Goal: Register for event/course

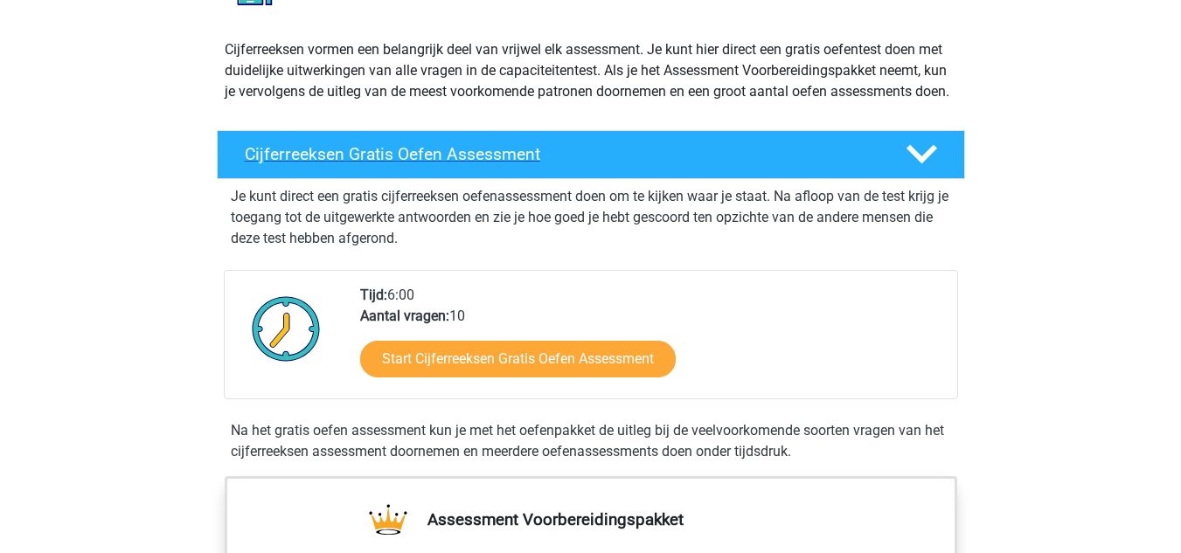
scroll to position [262, 0]
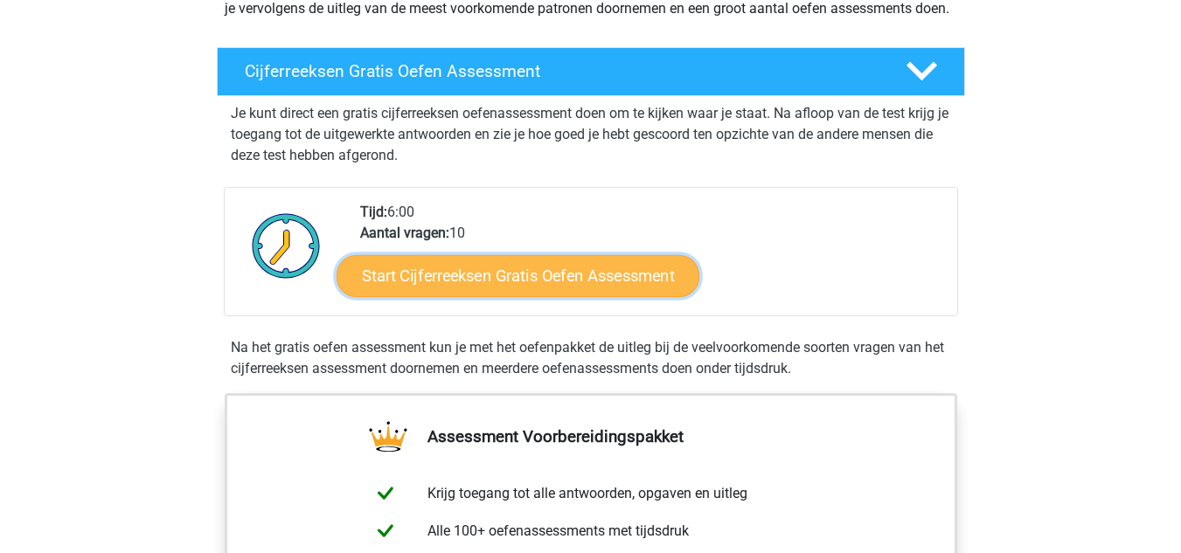
click at [551, 295] on link "Start Cijferreeksen Gratis Oefen Assessment" at bounding box center [518, 275] width 363 height 42
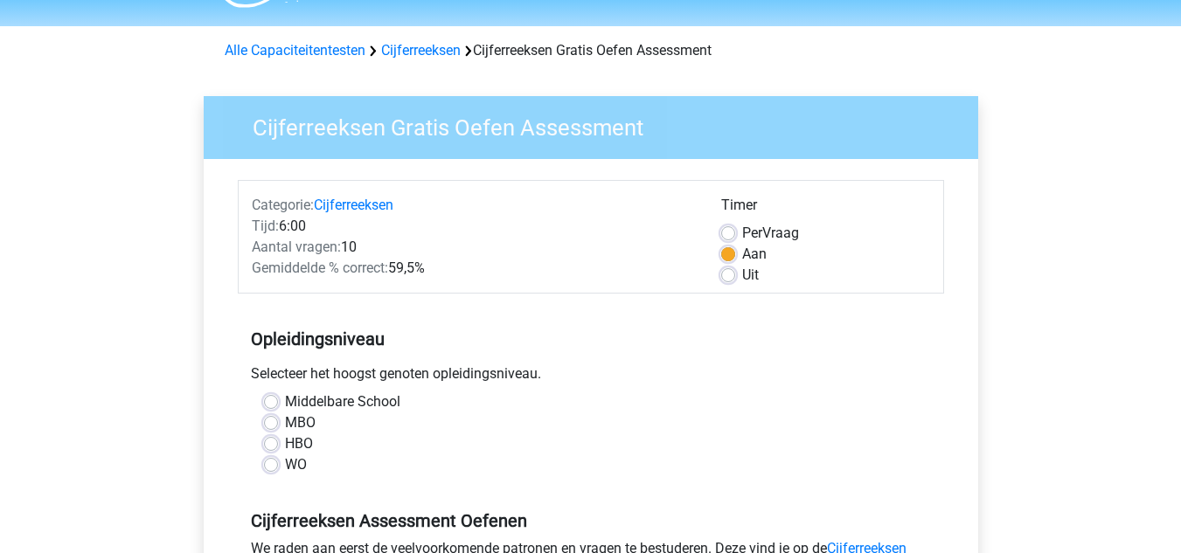
scroll to position [87, 0]
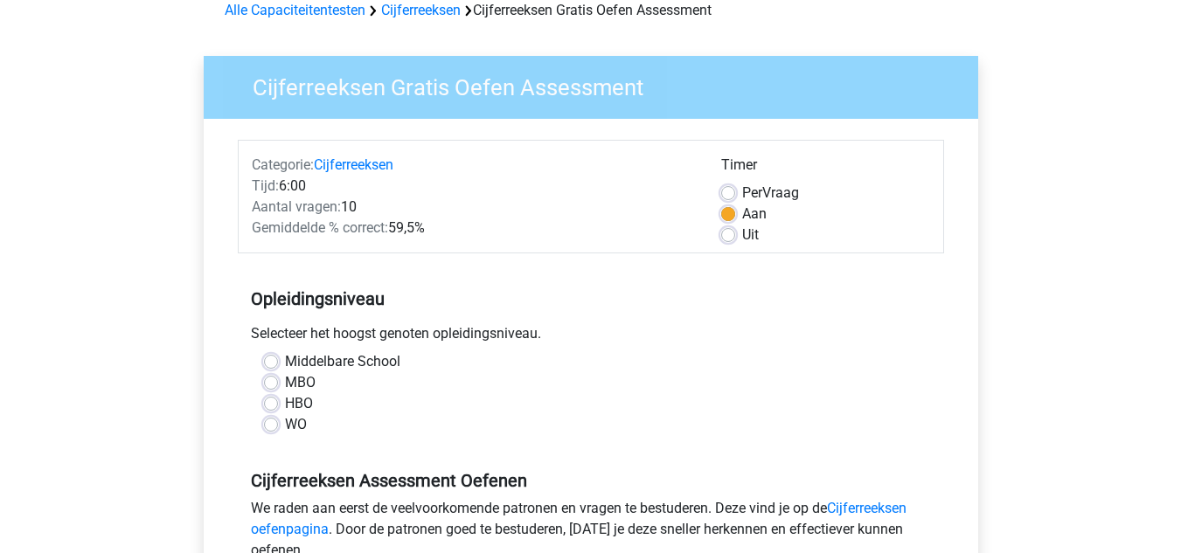
click at [285, 380] on label "MBO" at bounding box center [300, 382] width 31 height 21
click at [273, 380] on input "MBO" at bounding box center [271, 380] width 14 height 17
radio input "true"
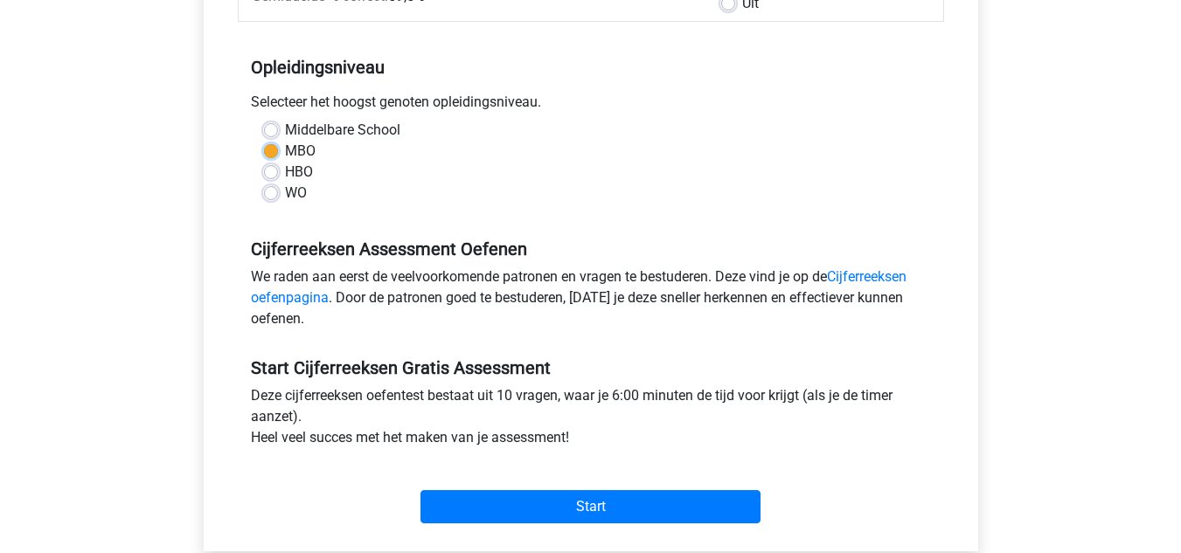
scroll to position [350, 0]
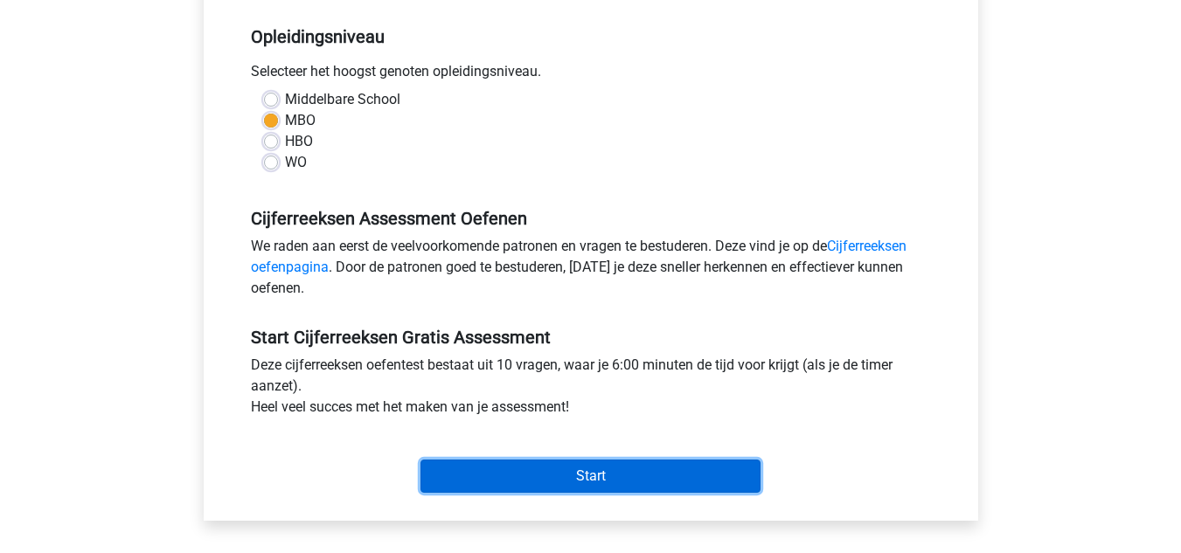
click at [667, 466] on input "Start" at bounding box center [590, 476] width 340 height 33
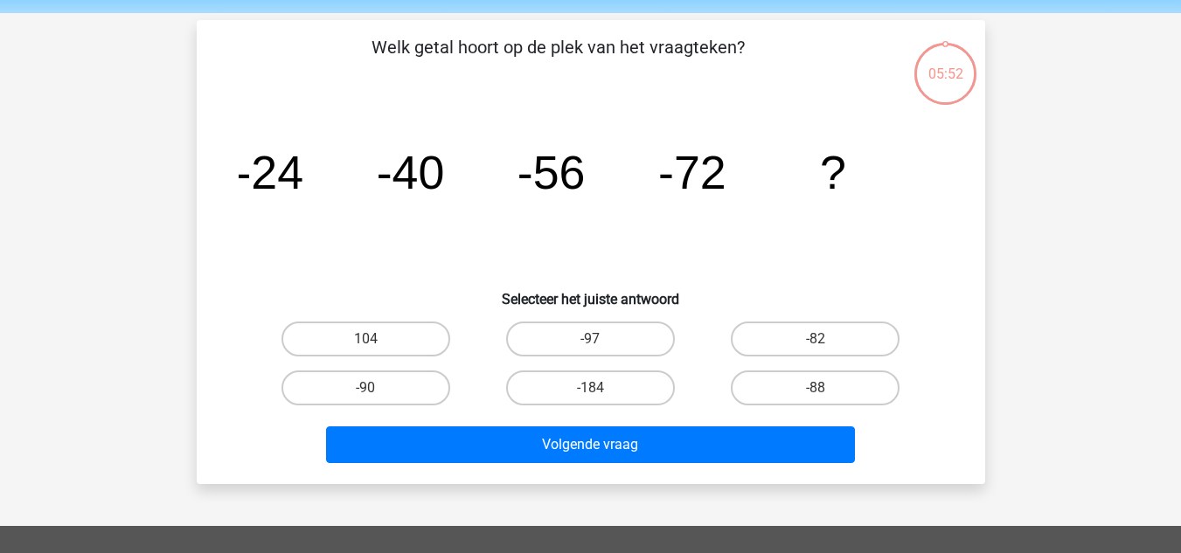
scroll to position [87, 0]
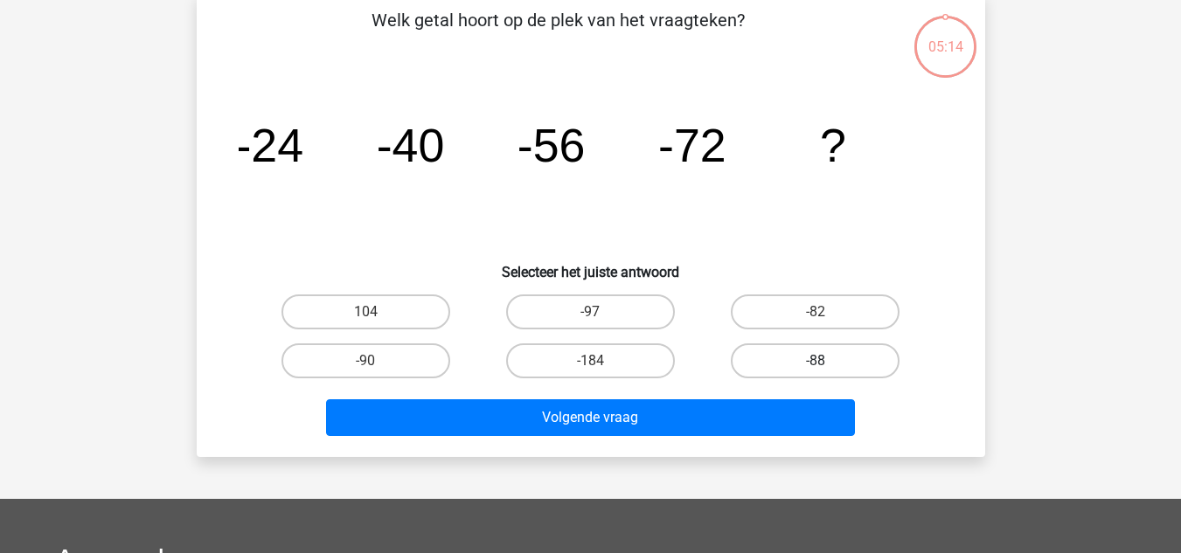
click at [850, 362] on label "-88" at bounding box center [815, 361] width 169 height 35
click at [827, 362] on input "-88" at bounding box center [821, 366] width 11 height 11
radio input "true"
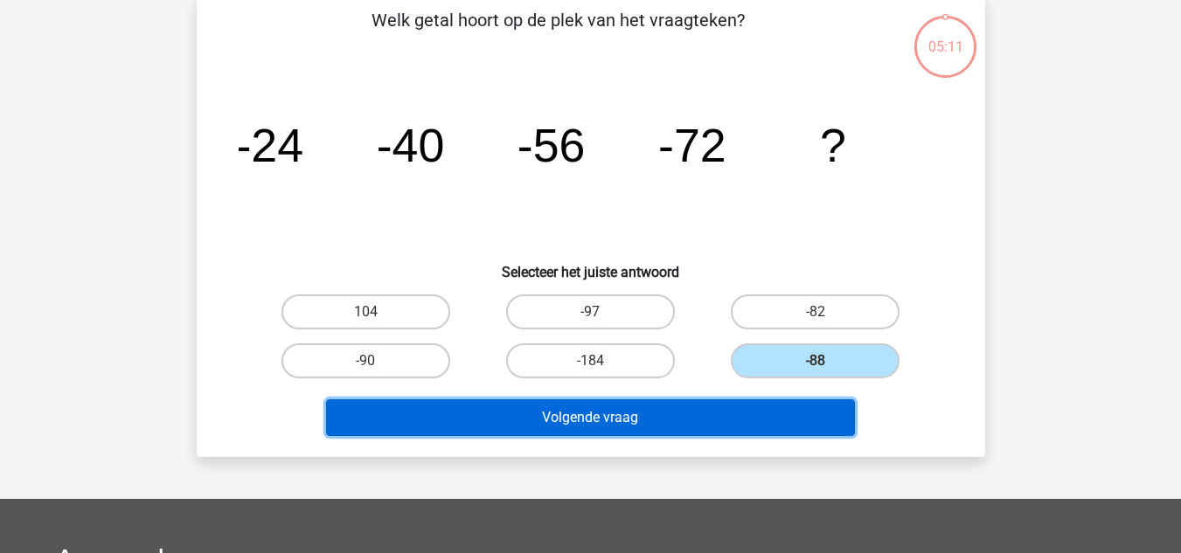
click at [726, 415] on button "Volgende vraag" at bounding box center [590, 417] width 529 height 37
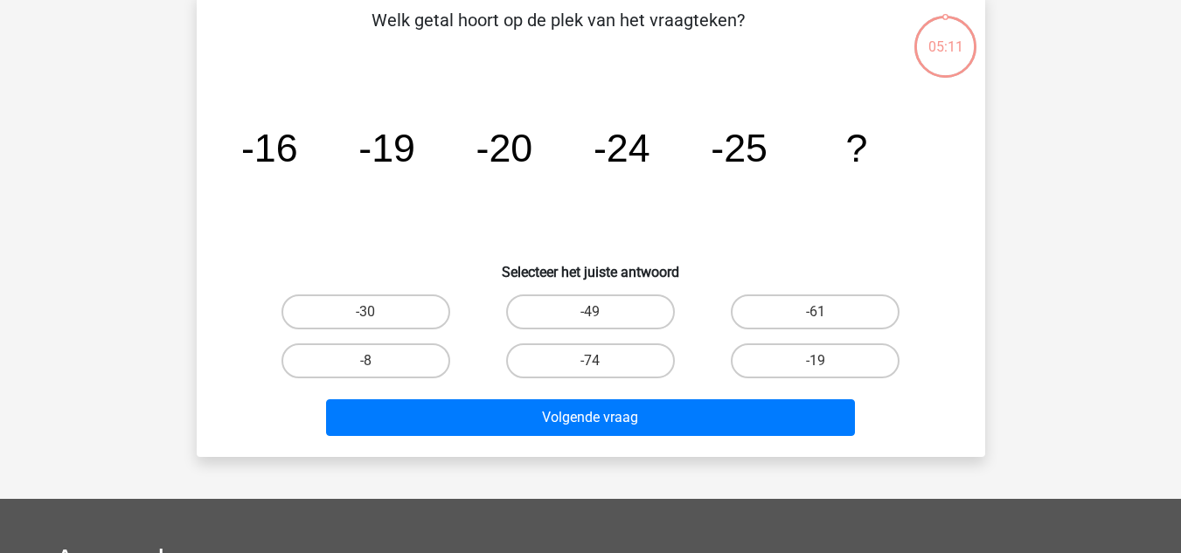
scroll to position [80, 0]
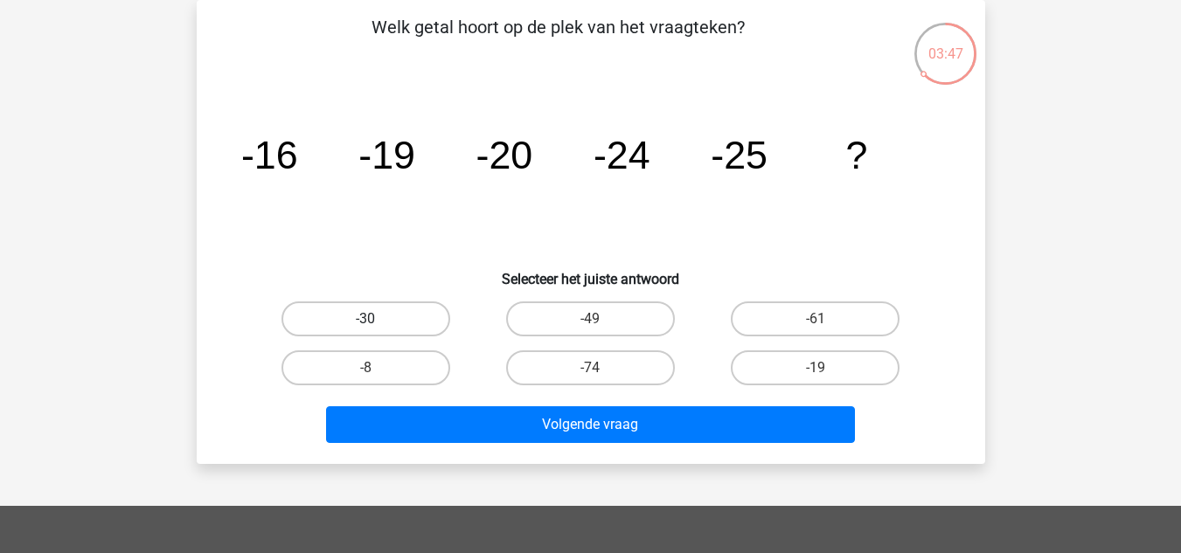
click at [398, 324] on label "-30" at bounding box center [365, 319] width 169 height 35
click at [377, 324] on input "-30" at bounding box center [370, 324] width 11 height 11
radio input "true"
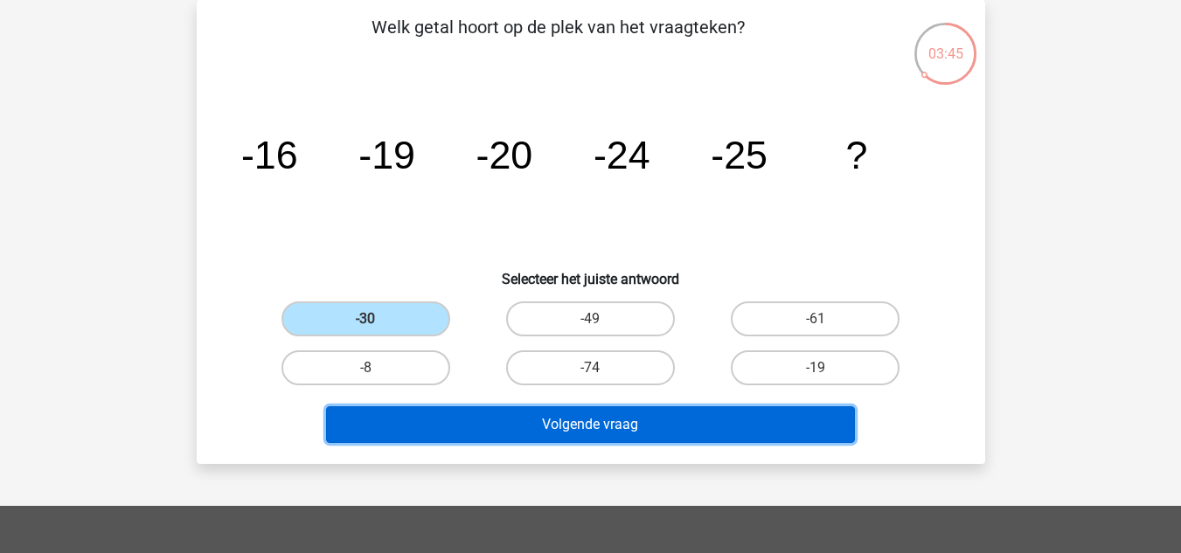
click at [650, 423] on button "Volgende vraag" at bounding box center [590, 424] width 529 height 37
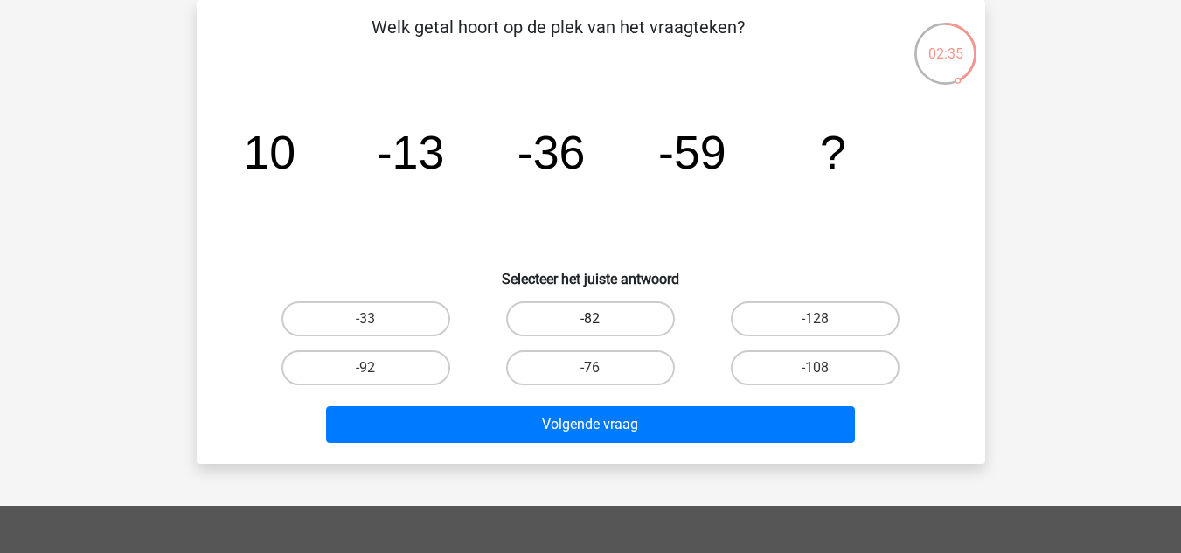
click at [581, 306] on label "-82" at bounding box center [590, 319] width 169 height 35
click at [590, 319] on input "-82" at bounding box center [595, 324] width 11 height 11
radio input "true"
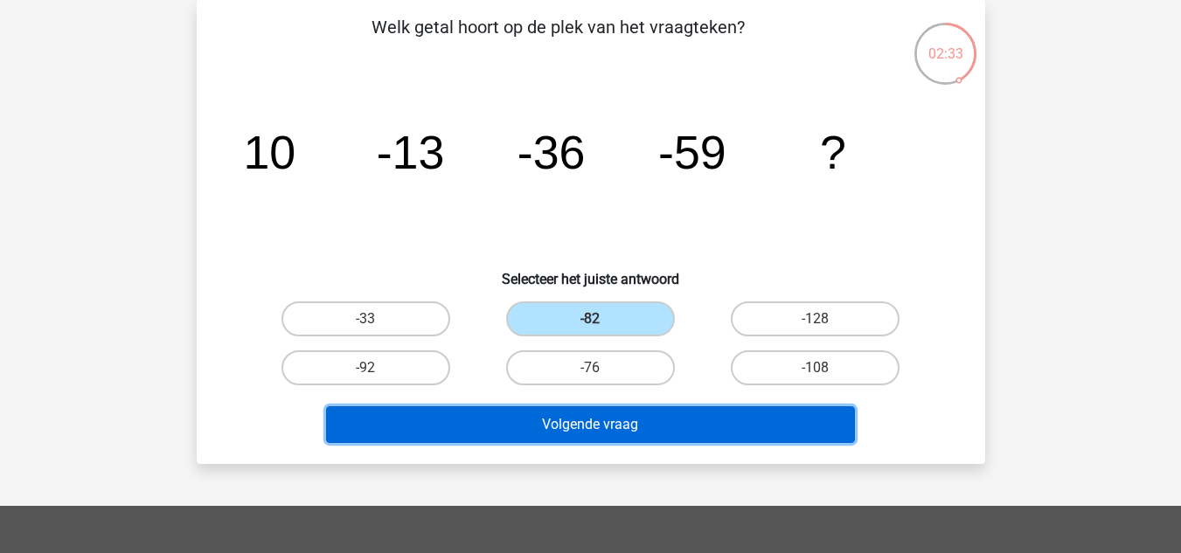
click at [665, 425] on button "Volgende vraag" at bounding box center [590, 424] width 529 height 37
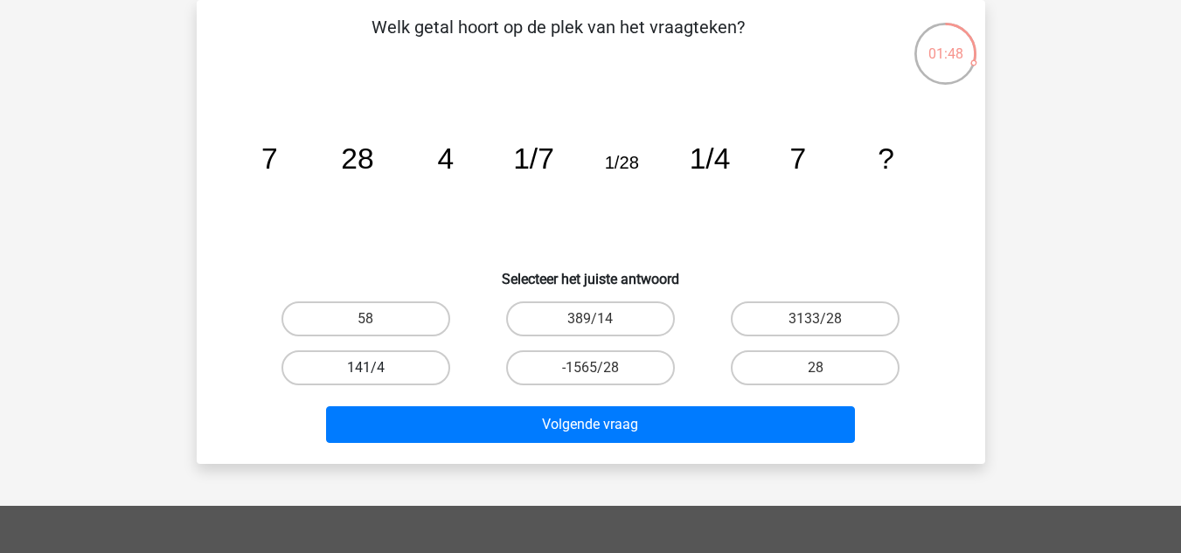
click at [365, 362] on label "141/4" at bounding box center [365, 368] width 169 height 35
click at [365, 368] on input "141/4" at bounding box center [370, 373] width 11 height 11
radio input "true"
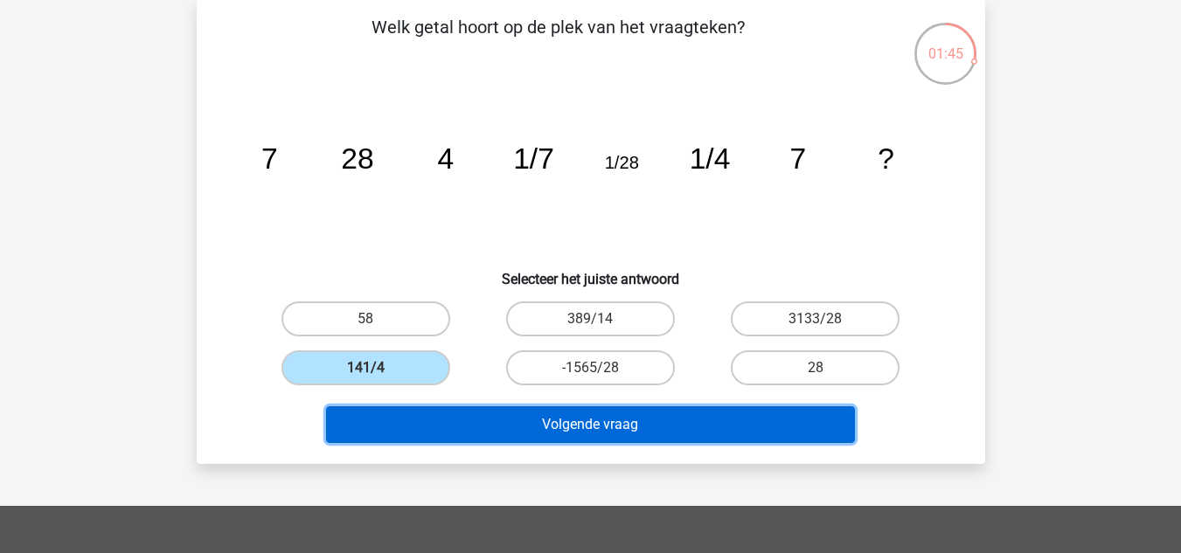
click at [540, 427] on button "Volgende vraag" at bounding box center [590, 424] width 529 height 37
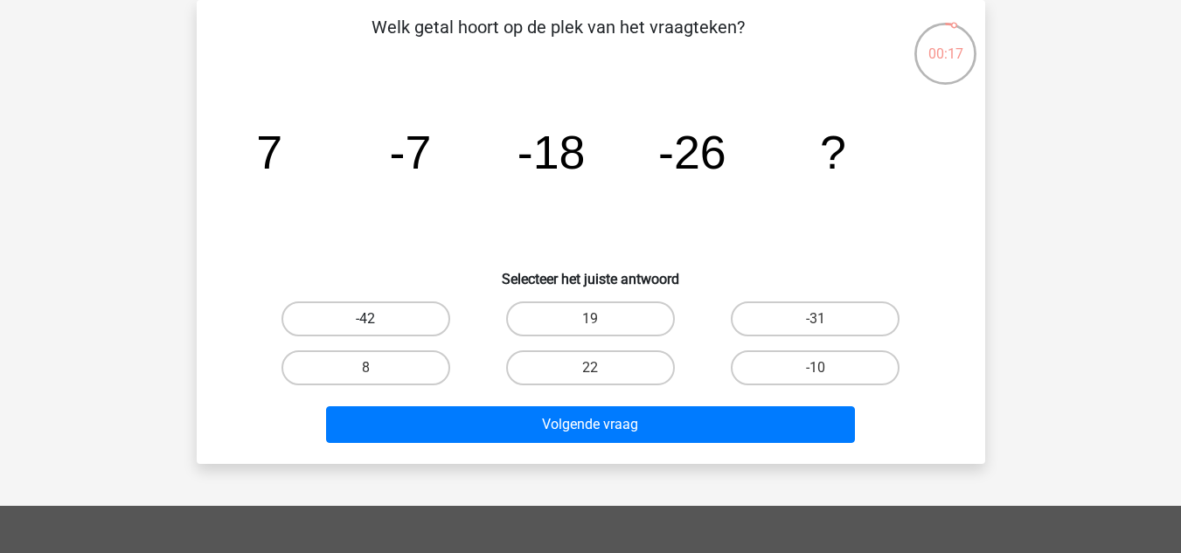
click at [381, 316] on label "-42" at bounding box center [365, 319] width 169 height 35
click at [377, 319] on input "-42" at bounding box center [370, 324] width 11 height 11
radio input "true"
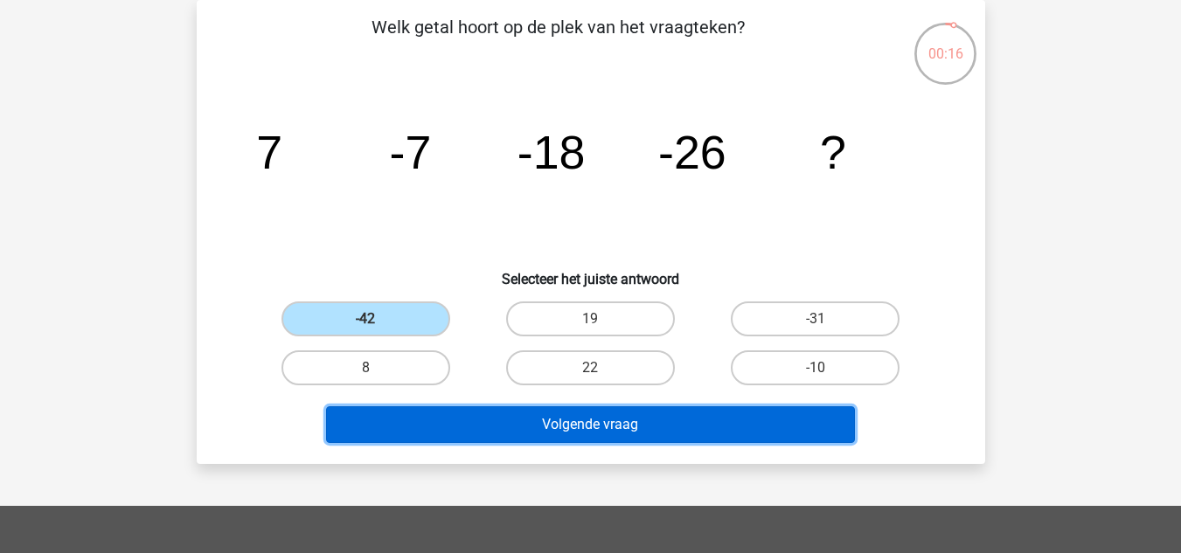
click at [492, 421] on button "Volgende vraag" at bounding box center [590, 424] width 529 height 37
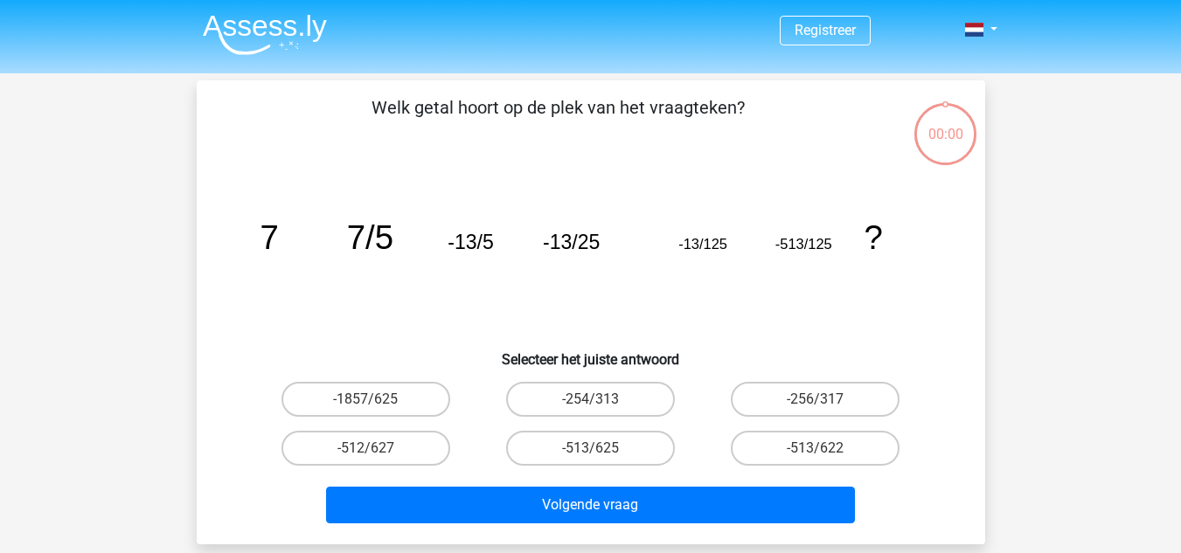
scroll to position [80, 0]
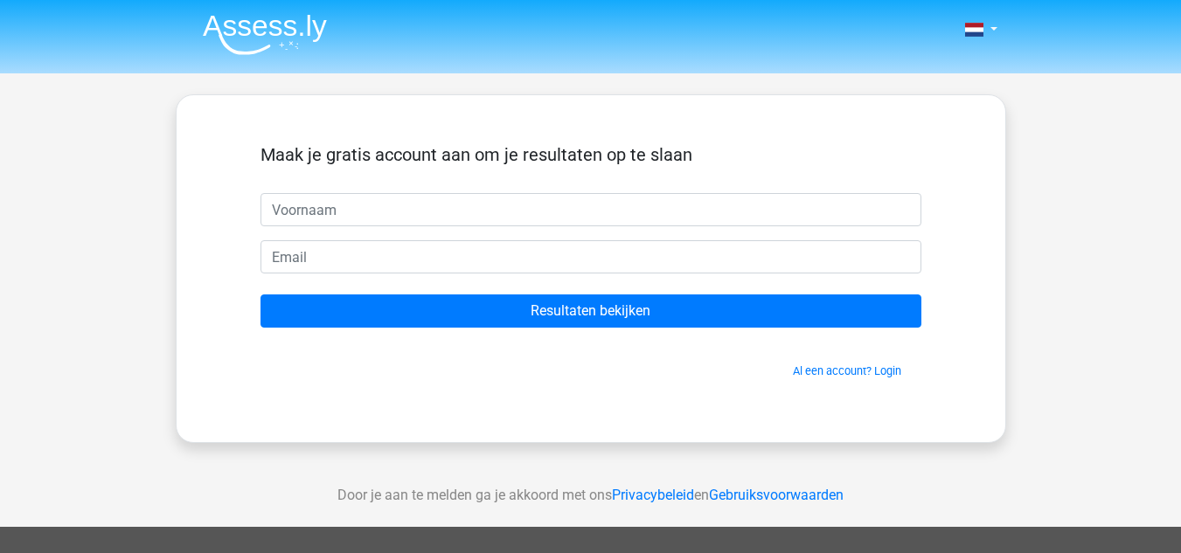
click at [377, 205] on input "text" at bounding box center [590, 209] width 661 height 33
click at [386, 204] on input "text" at bounding box center [590, 209] width 661 height 33
type input "[PERSON_NAME]"
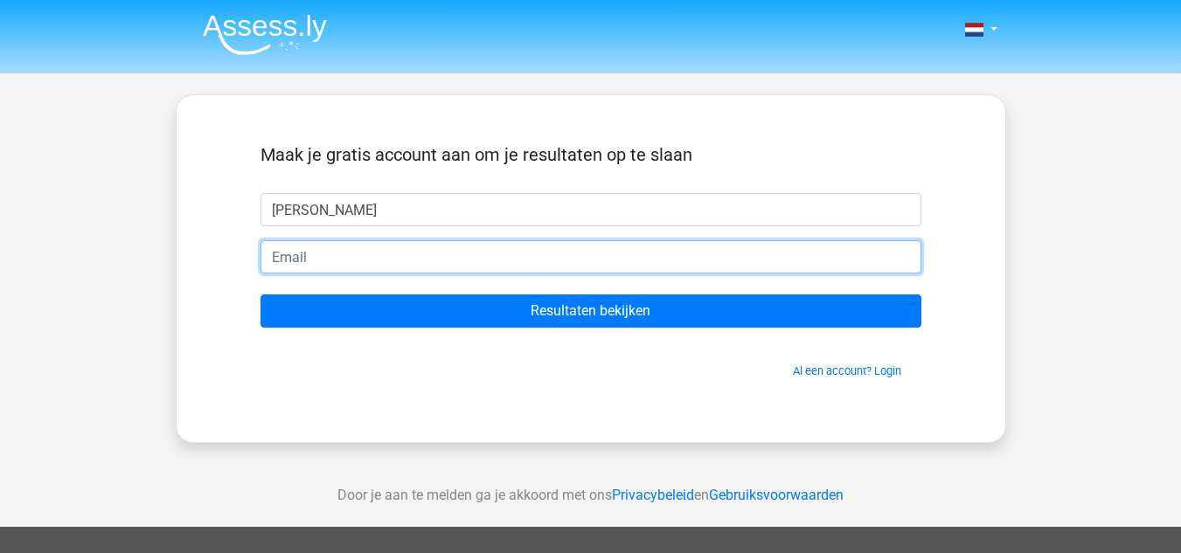
click at [321, 260] on input "email" at bounding box center [590, 256] width 661 height 33
type input "[EMAIL_ADDRESS][DOMAIN_NAME]"
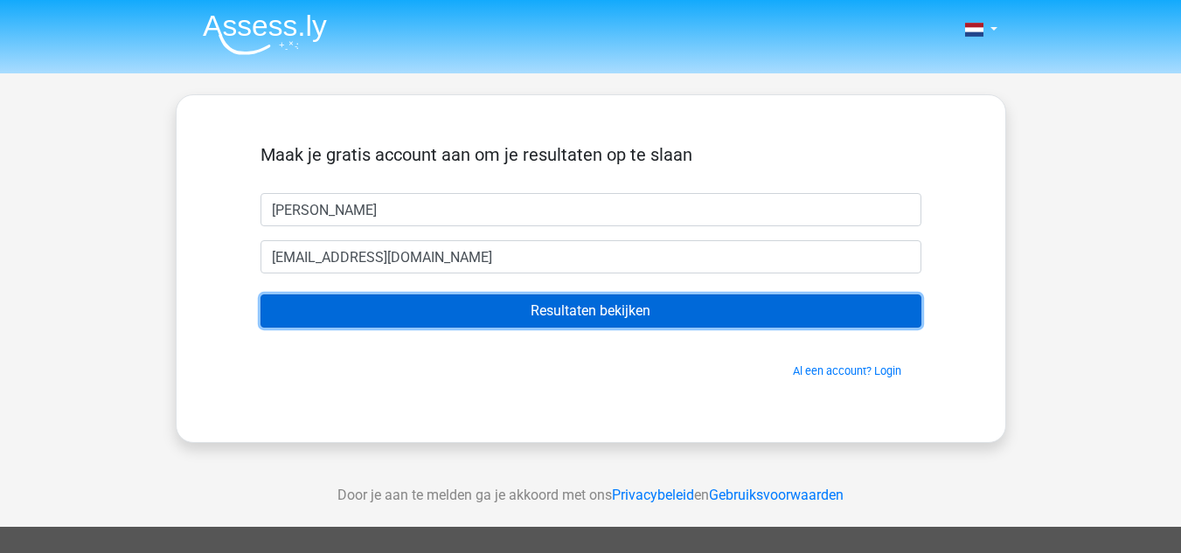
click at [622, 309] on input "Resultaten bekijken" at bounding box center [590, 311] width 661 height 33
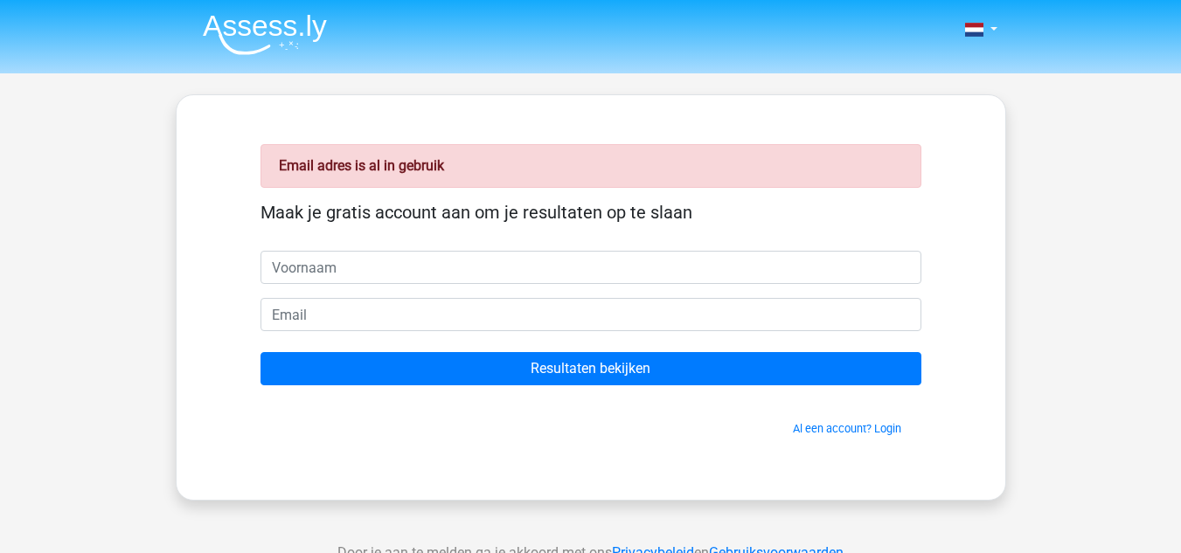
click at [358, 265] on input "text" at bounding box center [590, 267] width 661 height 33
type input "duco boermans"
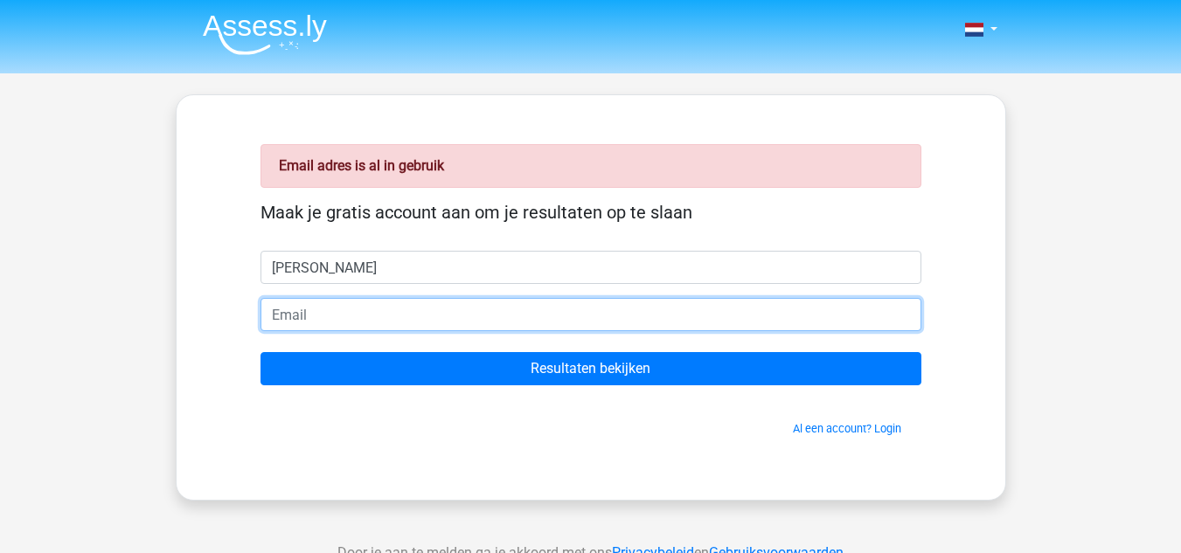
click at [348, 310] on input "email" at bounding box center [590, 314] width 661 height 33
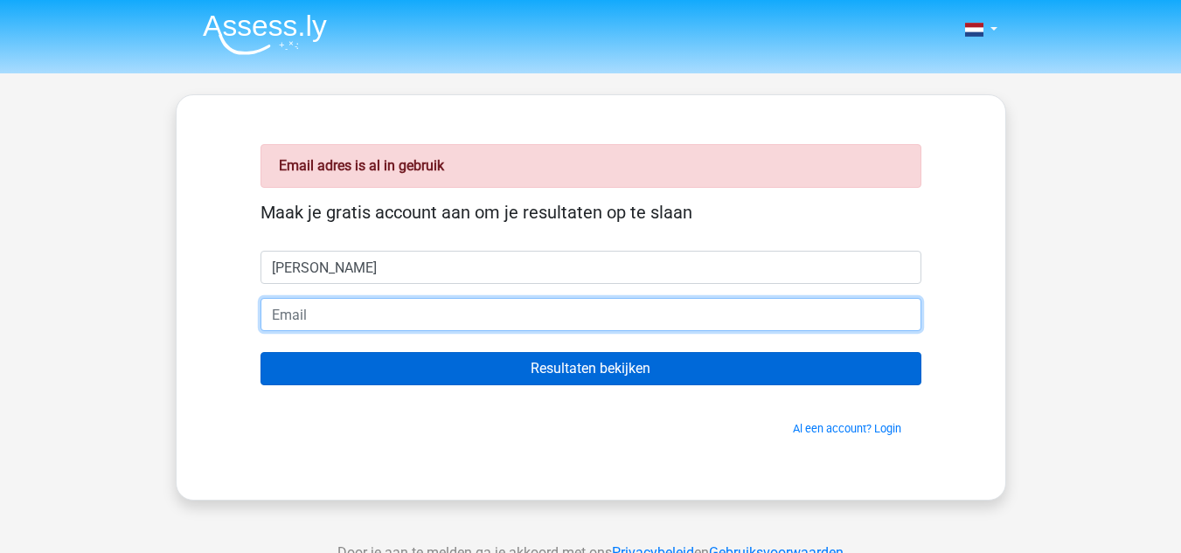
type input "ducoboermans59@outlook.com"
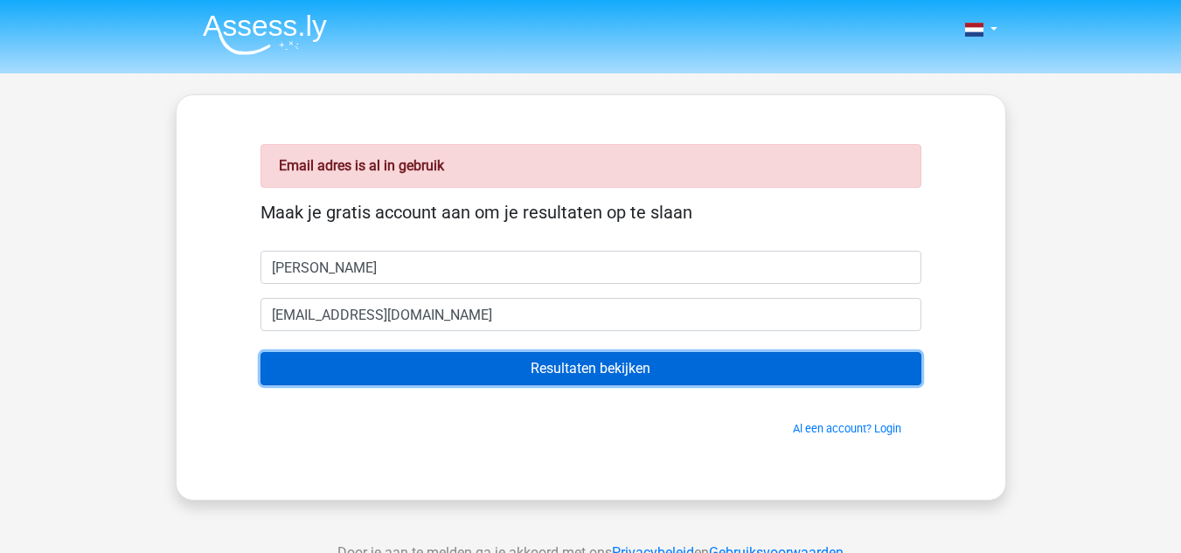
click at [610, 367] on input "Resultaten bekijken" at bounding box center [590, 368] width 661 height 33
click at [623, 357] on input "Resultaten bekijken" at bounding box center [590, 368] width 661 height 33
click at [615, 371] on input "Resultaten bekijken" at bounding box center [590, 368] width 661 height 33
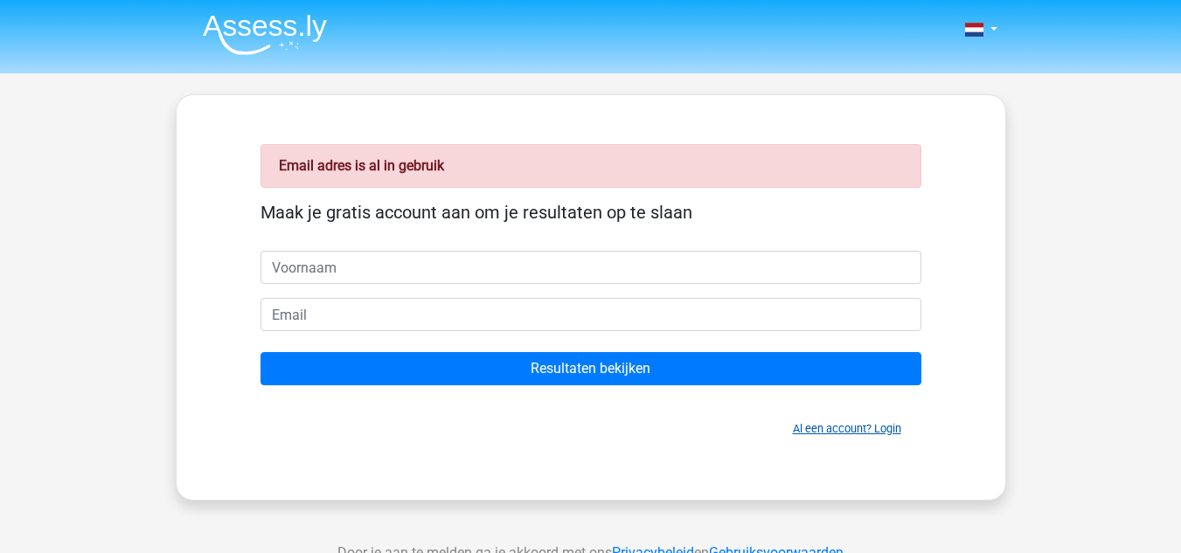
click at [847, 428] on link "Al een account? Login" at bounding box center [847, 428] width 108 height 13
